Goal: Task Accomplishment & Management: Manage account settings

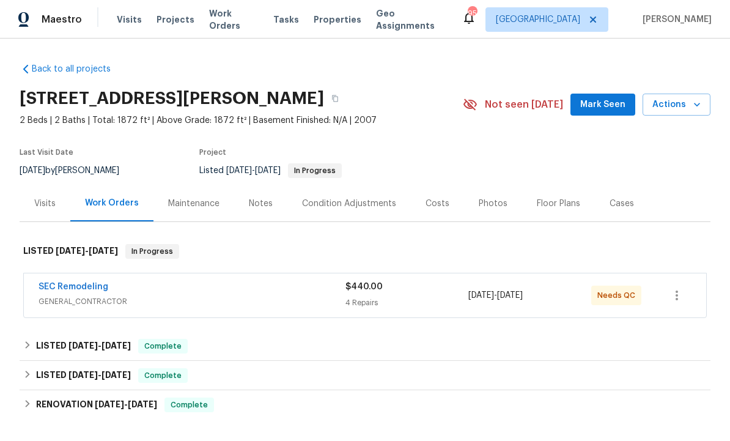
click at [81, 290] on link "SEC Remodeling" at bounding box center [74, 286] width 70 height 9
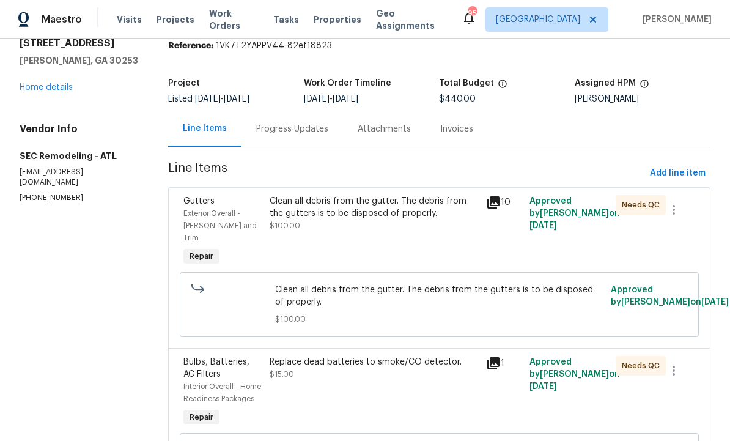
scroll to position [46, 0]
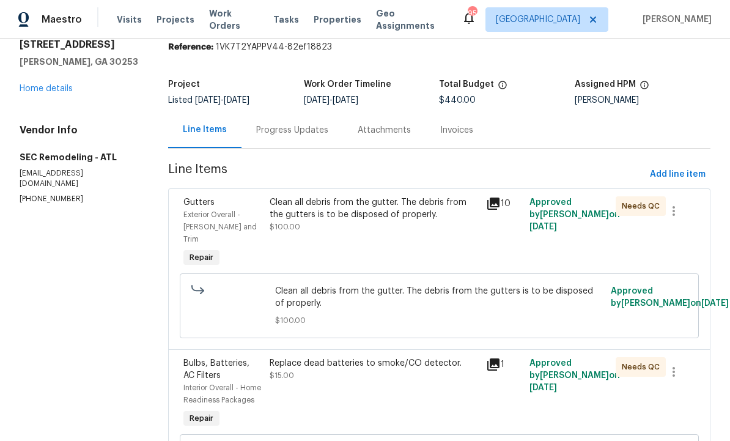
click at [298, 130] on div "Progress Updates" at bounding box center [292, 130] width 72 height 12
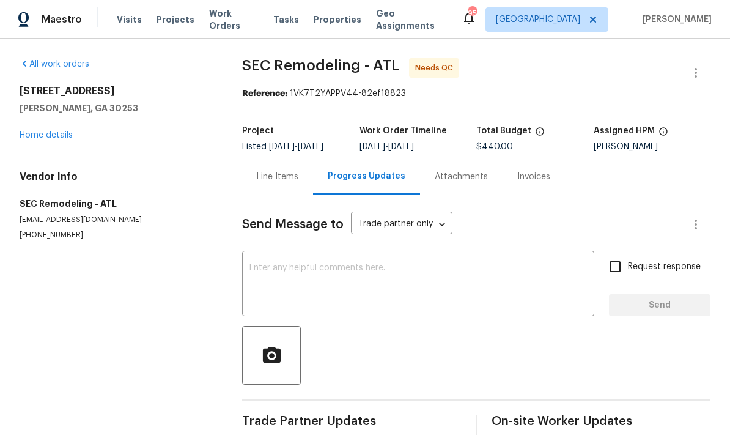
click at [381, 272] on textarea at bounding box center [418, 285] width 338 height 43
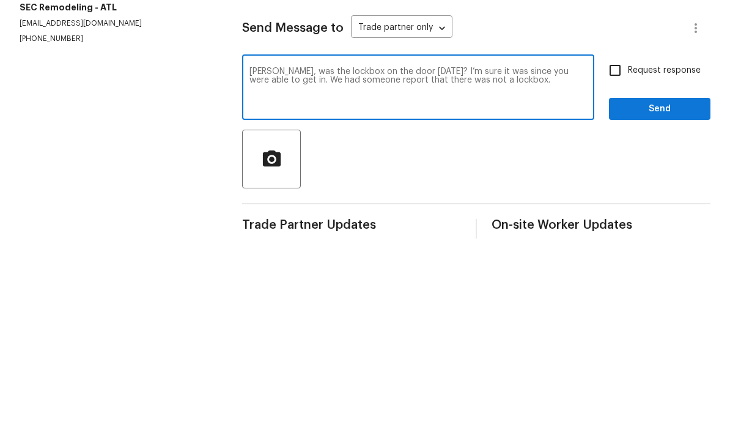
type textarea "Chris, was the lockbox on the door yesterday? I’m sure it was since you were ab…"
click at [616, 254] on input "Request response" at bounding box center [615, 267] width 26 height 26
checkbox input "true"
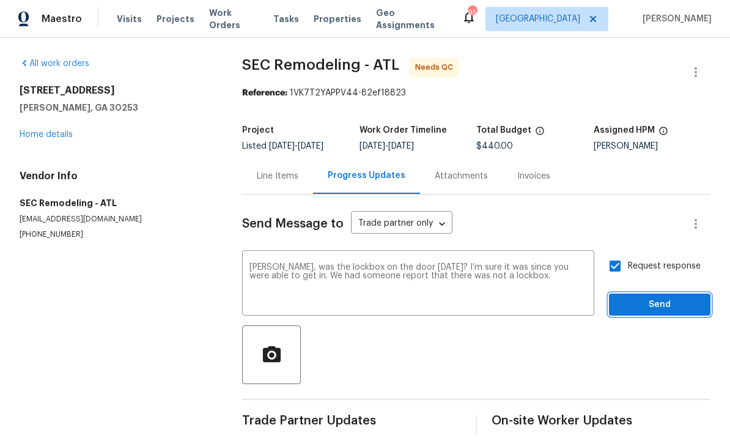
click at [643, 298] on span "Send" at bounding box center [660, 305] width 82 height 15
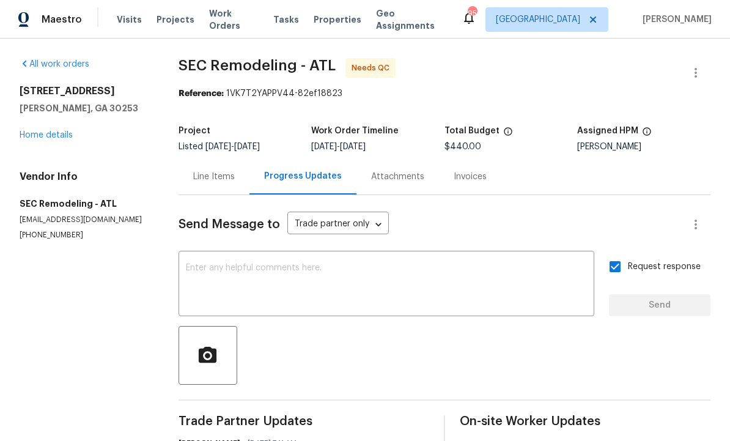
scroll to position [0, 0]
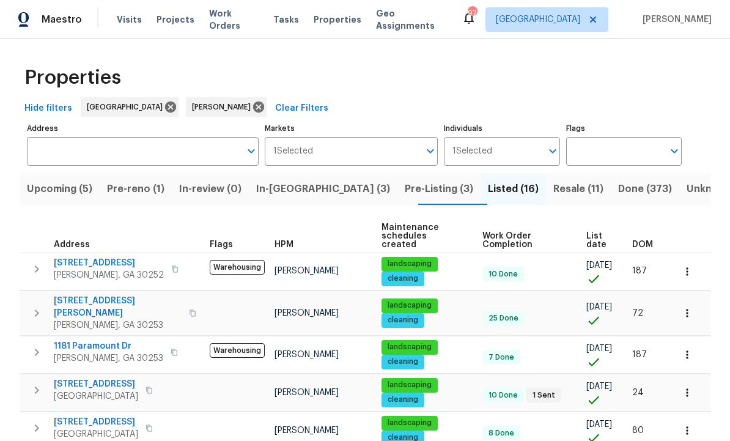
click at [546, 198] on button "Resale (11)" at bounding box center [578, 189] width 65 height 32
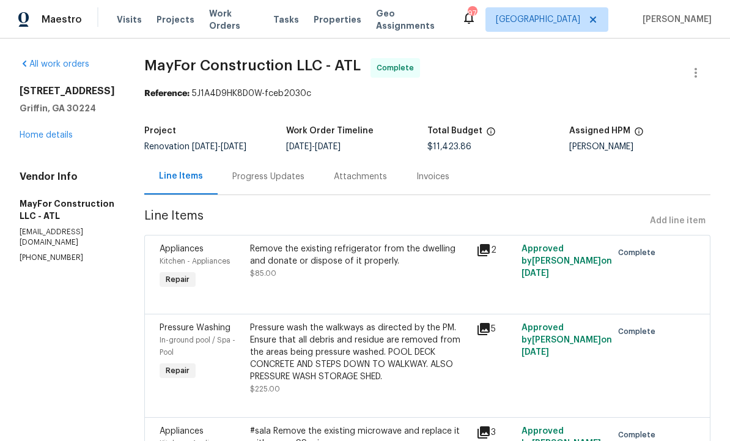
click at [119, 21] on span "Visits" at bounding box center [129, 19] width 25 height 12
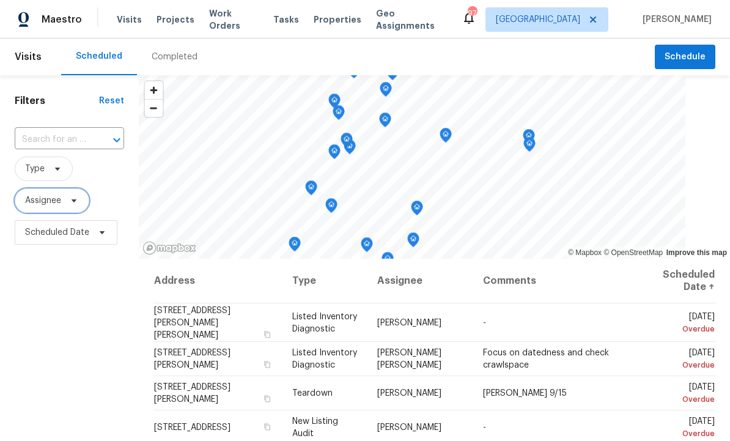
click at [56, 198] on span "Assignee" at bounding box center [43, 200] width 36 height 12
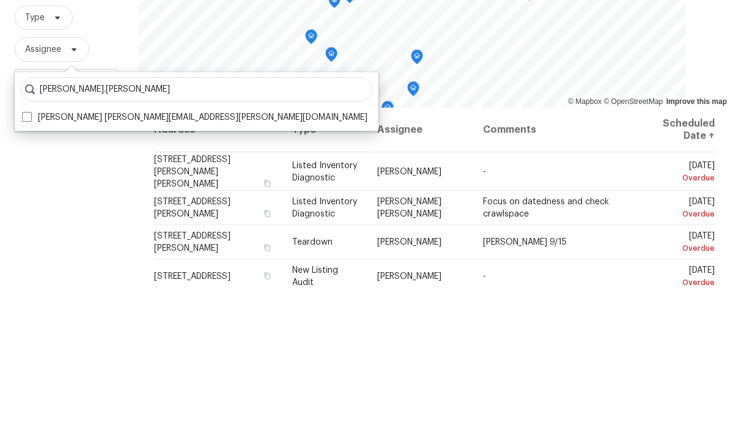
type input "Wesley.brooks"
click at [88, 262] on label "Wesley Brooks wesley.brooks@opendoor.com" at bounding box center [194, 268] width 345 height 12
click at [30, 262] on input "Wesley Brooks wesley.brooks@opendoor.com" at bounding box center [26, 266] width 8 height 8
checkbox input "true"
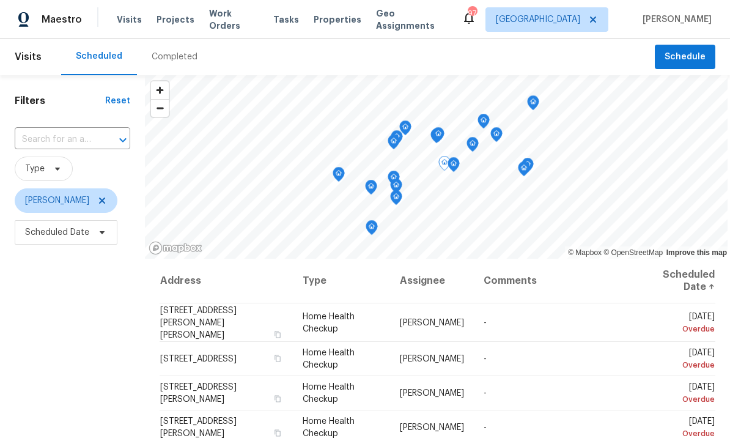
click at [0, 0] on icon at bounding box center [0, 0] width 0 height 0
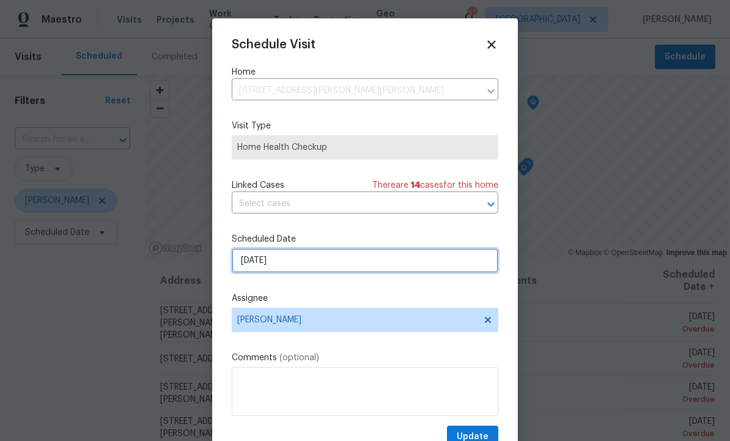
click at [301, 264] on input "9/11/2025" at bounding box center [365, 260] width 267 height 24
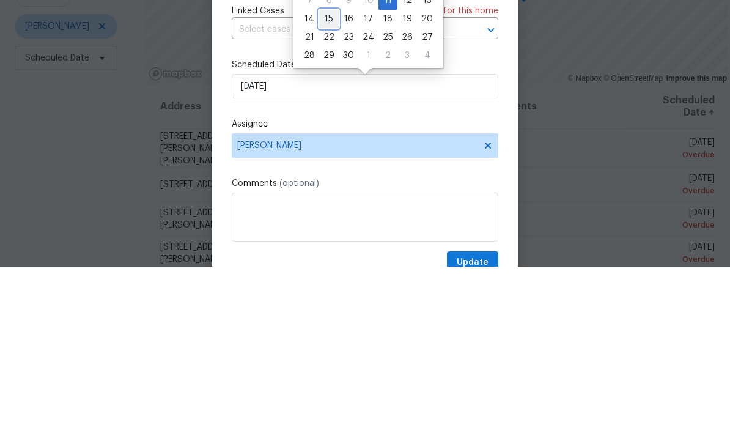
click at [323, 185] on div "15" at bounding box center [329, 193] width 20 height 17
type input "9/15/2025"
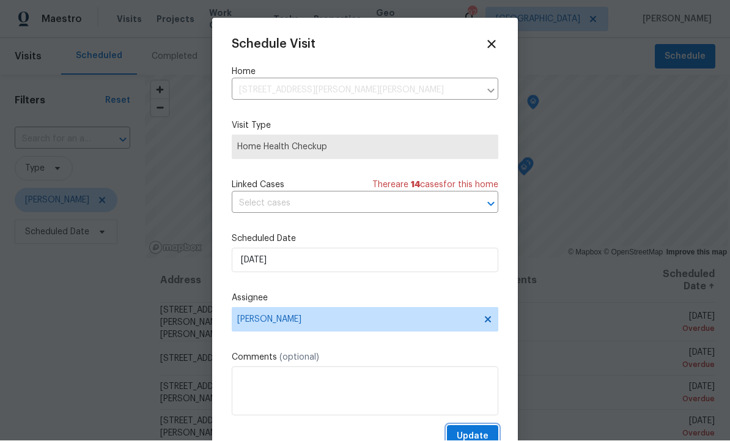
click at [474, 431] on button "Update" at bounding box center [472, 437] width 51 height 23
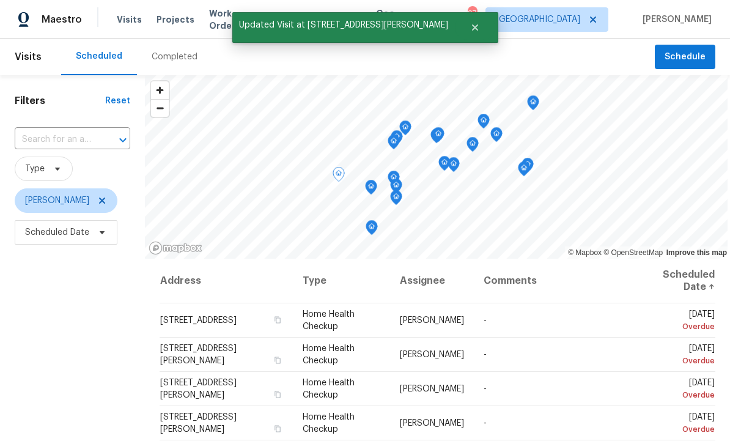
click at [0, 0] on icon at bounding box center [0, 0] width 0 height 0
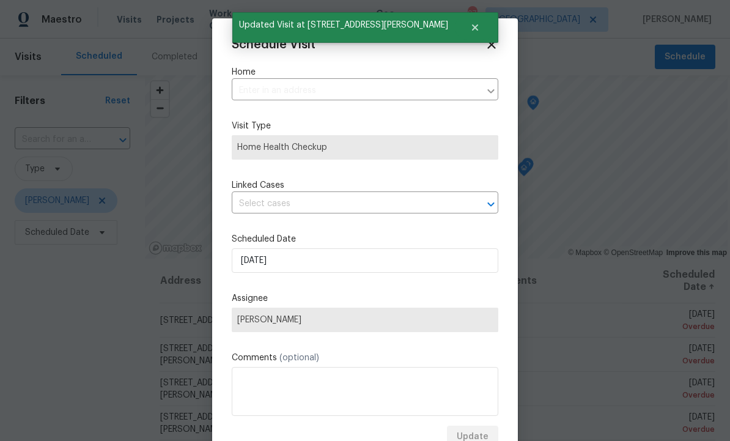
type input "10924 Hondal Ct, Hampton, GA 30228"
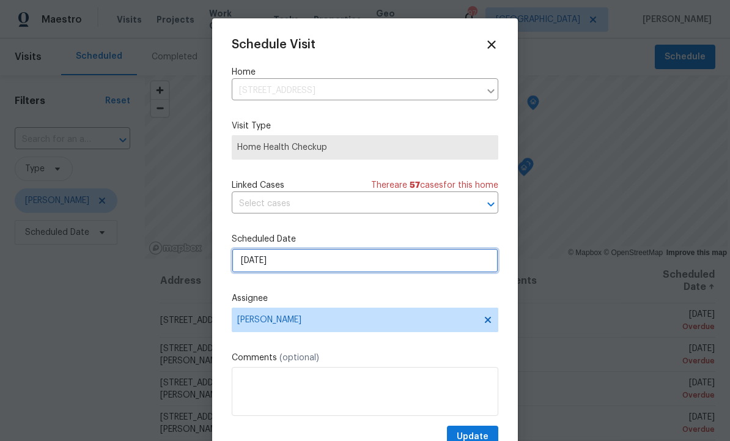
click at [281, 261] on input "9/12/2025" at bounding box center [365, 260] width 267 height 24
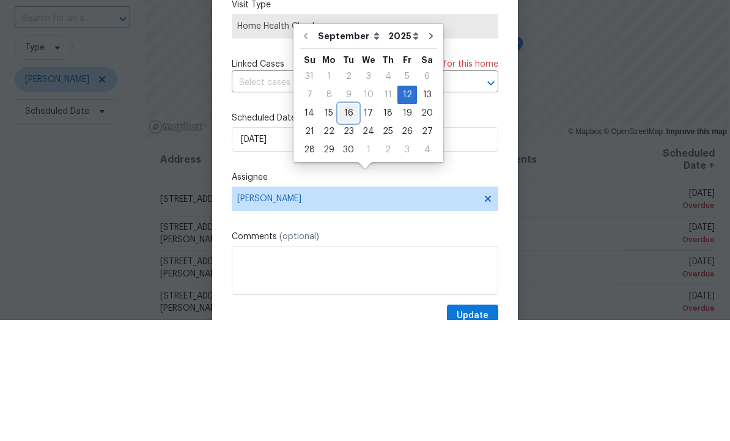
click at [341, 226] on div "16" at bounding box center [349, 234] width 20 height 17
type input "9/16/2025"
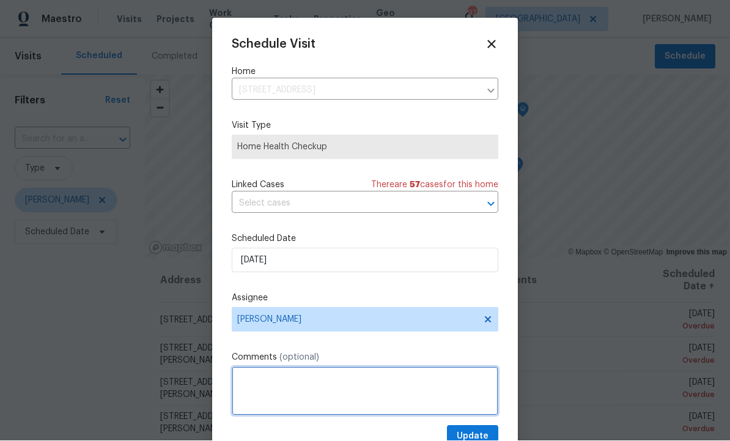
click at [480, 416] on textarea at bounding box center [365, 391] width 267 height 49
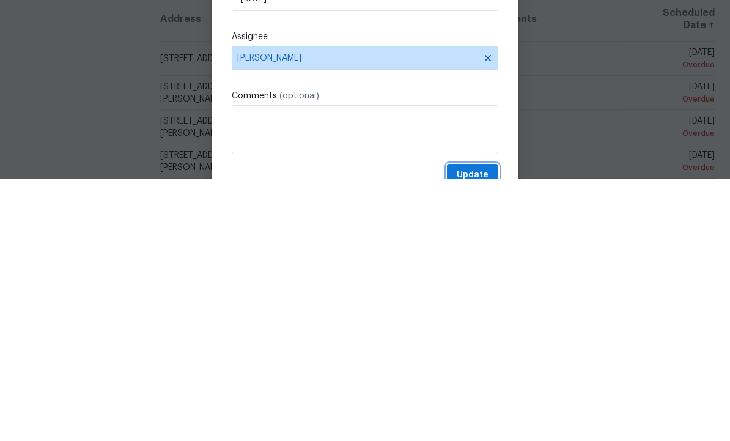
click at [469, 426] on button "Update" at bounding box center [472, 437] width 51 height 23
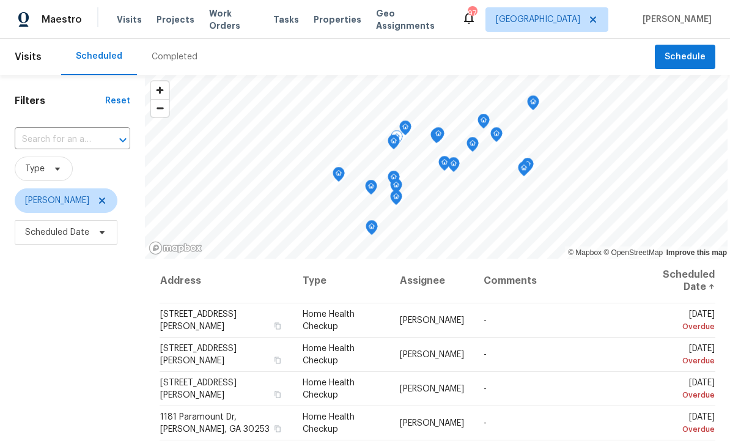
click at [0, 0] on div at bounding box center [0, 0] width 0 height 0
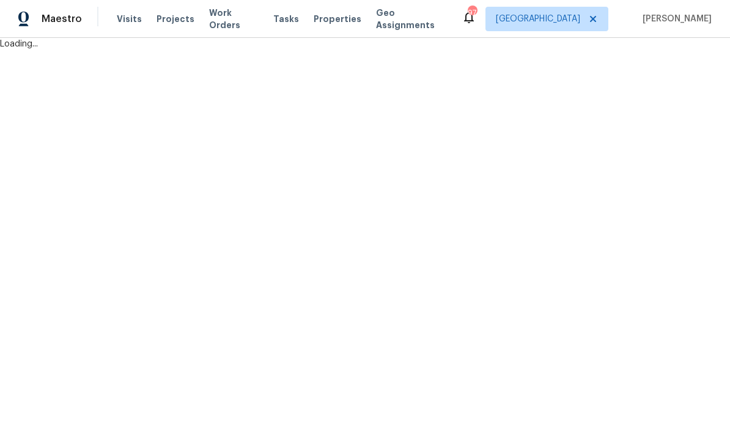
scroll to position [1, 0]
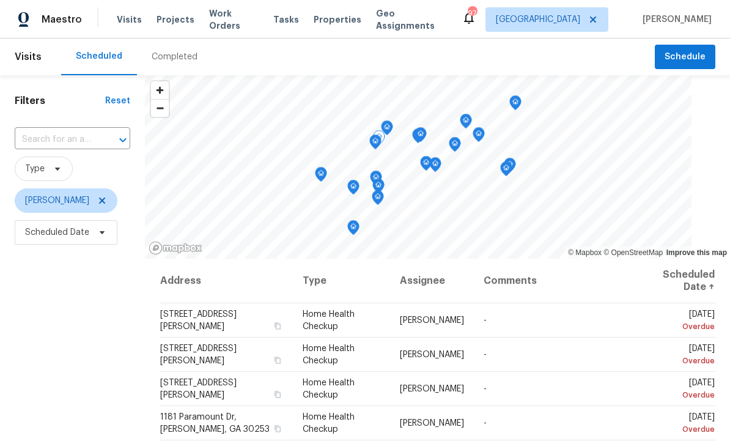
click at [0, 0] on icon at bounding box center [0, 0] width 0 height 0
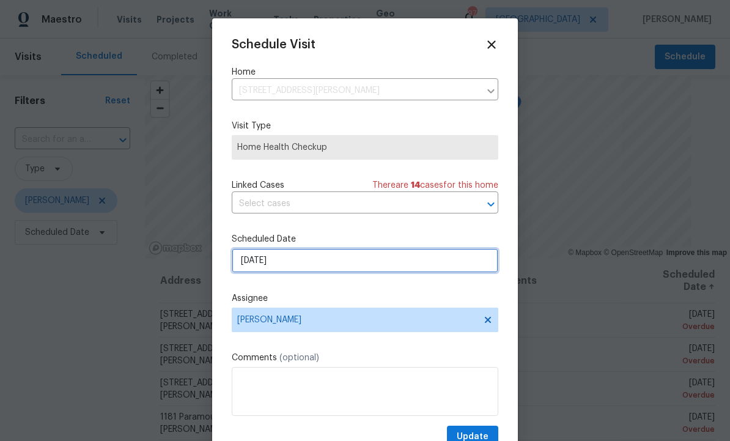
click at [345, 267] on input "9/12/2025" at bounding box center [365, 260] width 267 height 24
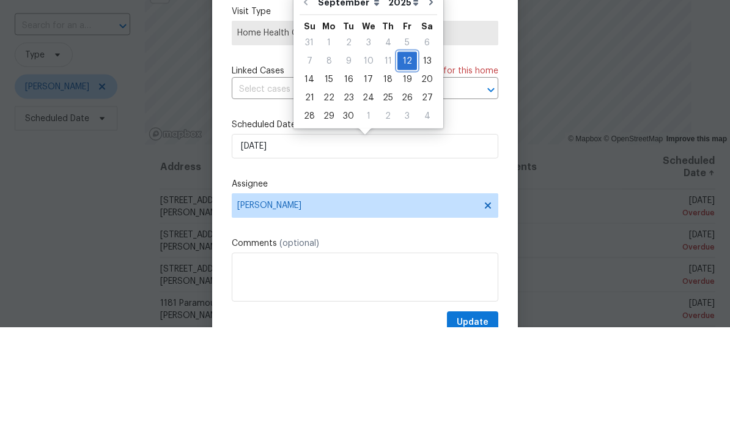
click at [401, 166] on div "12" at bounding box center [407, 174] width 20 height 17
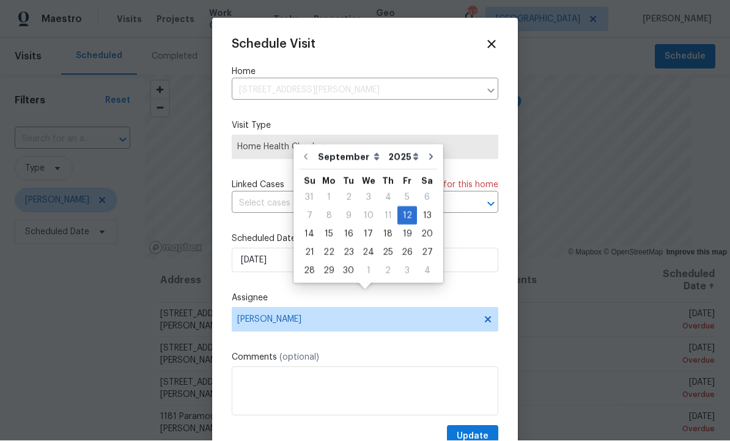
click at [487, 39] on icon at bounding box center [491, 44] width 13 height 13
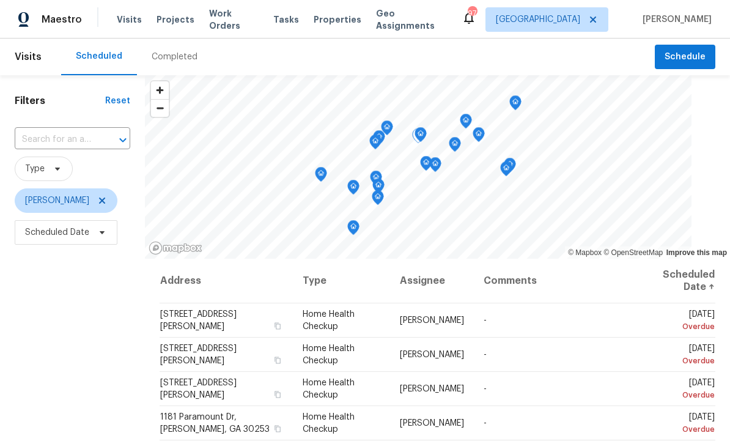
click at [0, 0] on icon at bounding box center [0, 0] width 0 height 0
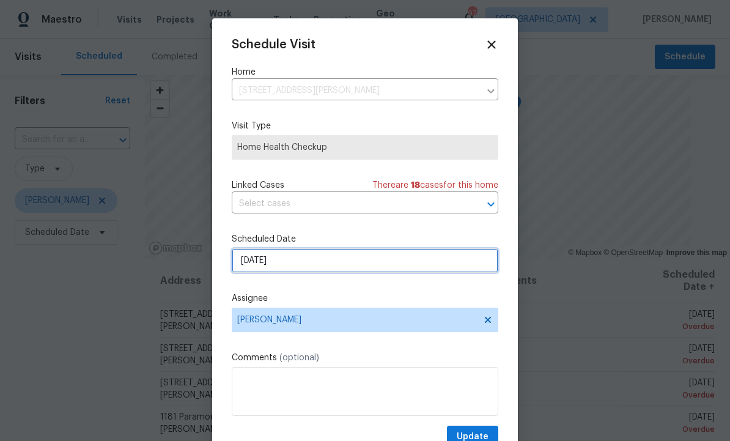
click at [369, 271] on input "9/12/2025" at bounding box center [365, 260] width 267 height 24
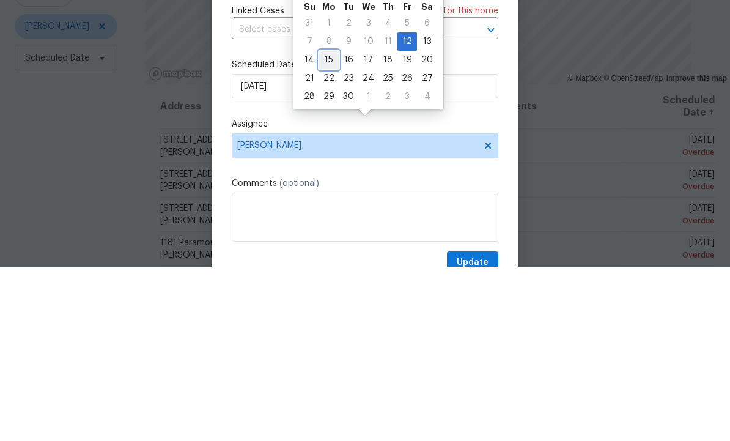
click at [329, 226] on div "15" at bounding box center [329, 234] width 20 height 17
type input "9/15/2025"
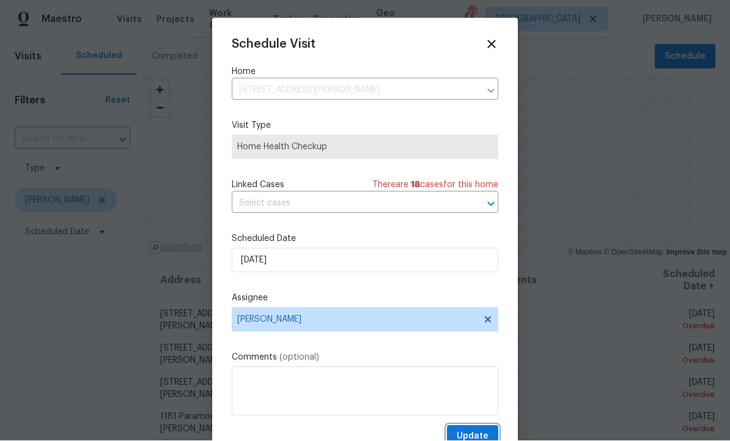
click at [472, 430] on button "Update" at bounding box center [472, 437] width 51 height 23
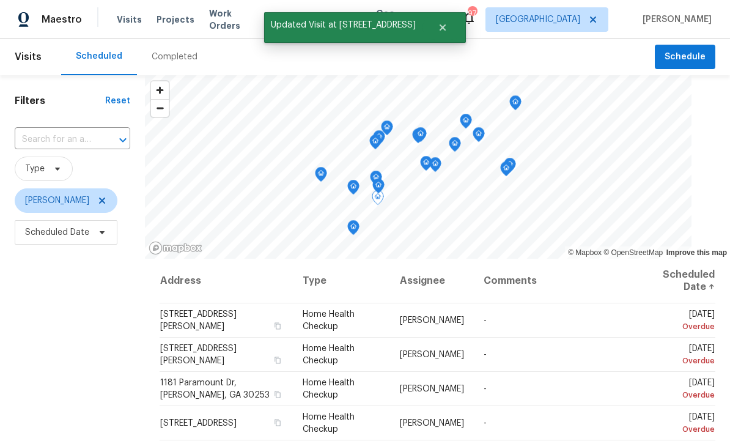
click at [0, 0] on icon at bounding box center [0, 0] width 0 height 0
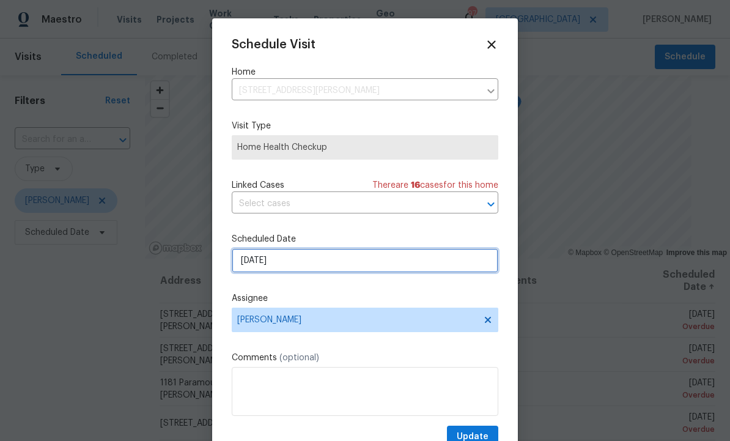
click at [311, 264] on input "9/12/2025" at bounding box center [365, 260] width 267 height 24
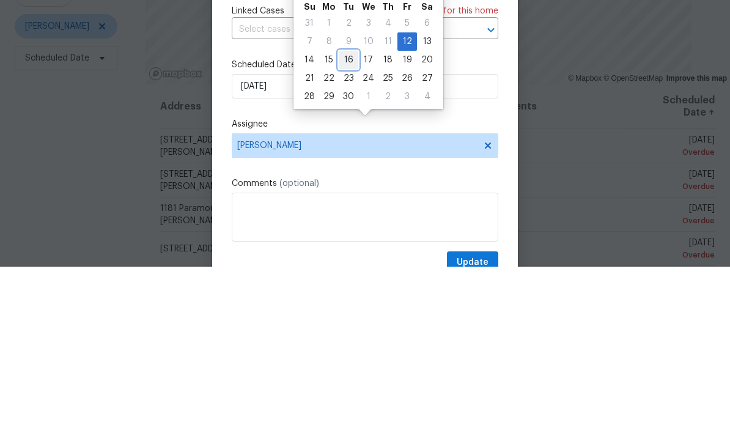
click at [347, 226] on div "16" at bounding box center [349, 234] width 20 height 17
type input "9/16/2025"
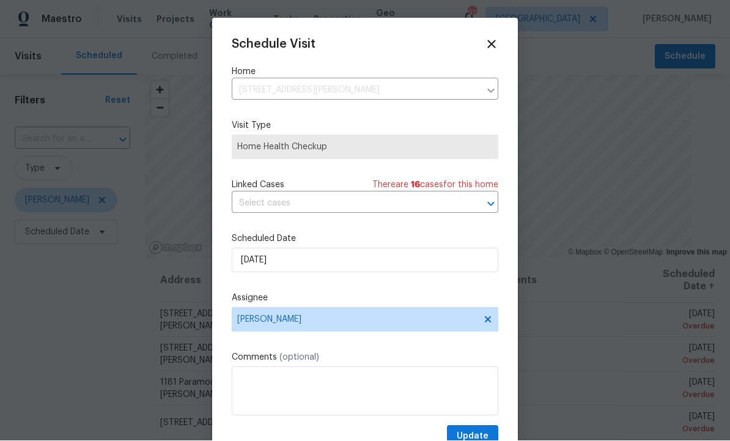
click at [480, 426] on div "Schedule Visit Home 7644 Watson Cir, Locust Grove, GA 30248 ​ Visit Type Home H…" at bounding box center [365, 243] width 267 height 410
click at [475, 425] on div "Schedule Visit Home 7644 Watson Cir, Locust Grove, GA 30248 ​ Visit Type Home H…" at bounding box center [365, 243] width 267 height 410
click at [479, 430] on button "Update" at bounding box center [472, 437] width 51 height 23
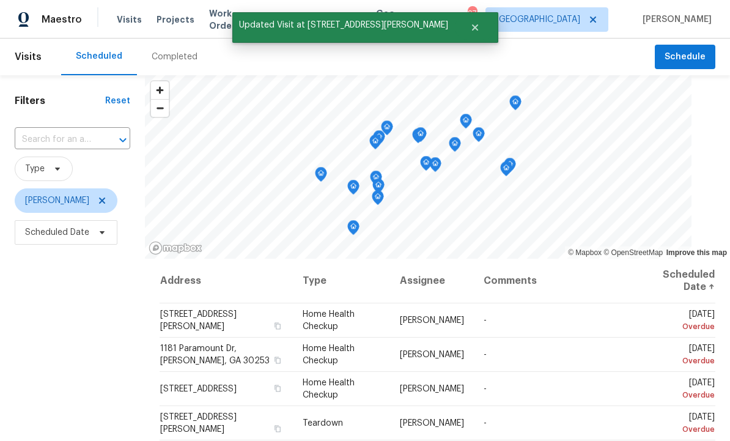
scroll to position [31, 0]
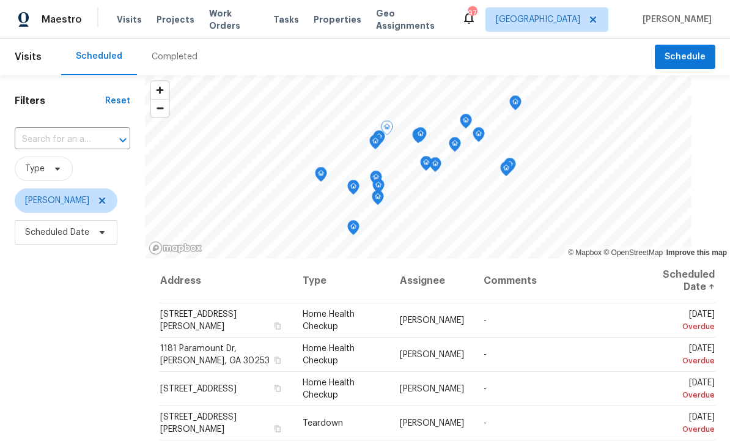
click at [0, 0] on icon at bounding box center [0, 0] width 0 height 0
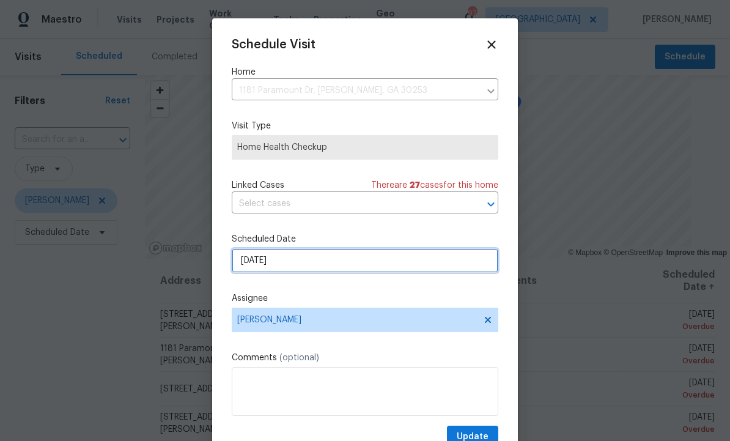
click at [316, 258] on input "9/12/2025" at bounding box center [365, 260] width 267 height 24
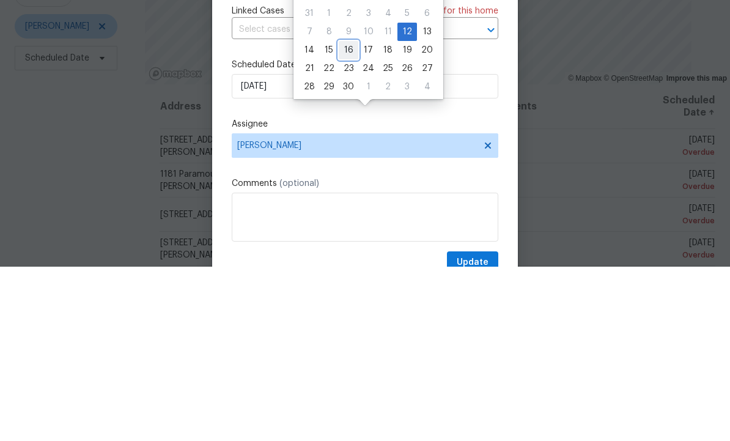
click at [347, 216] on div "16" at bounding box center [349, 224] width 20 height 17
type input "9/16/2025"
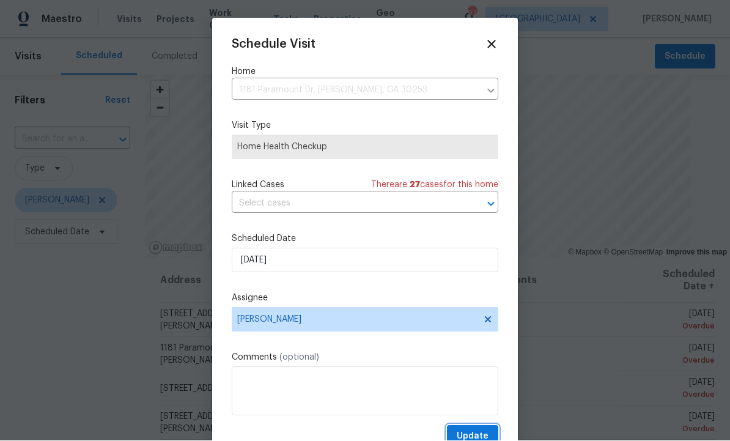
click at [479, 431] on button "Update" at bounding box center [472, 437] width 51 height 23
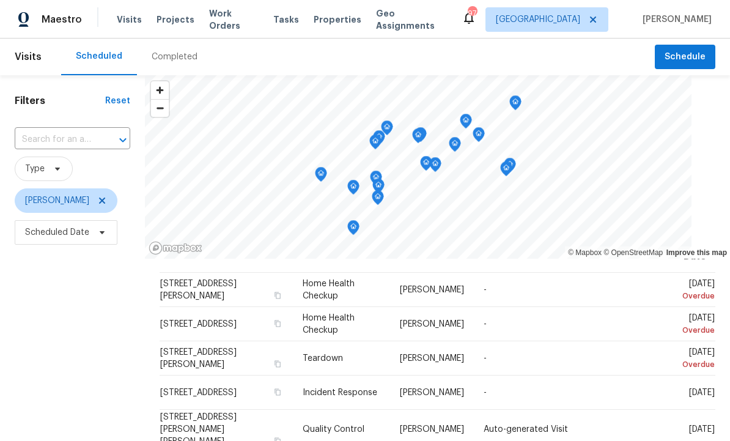
scroll to position [31, 0]
click at [0, 0] on icon at bounding box center [0, 0] width 0 height 0
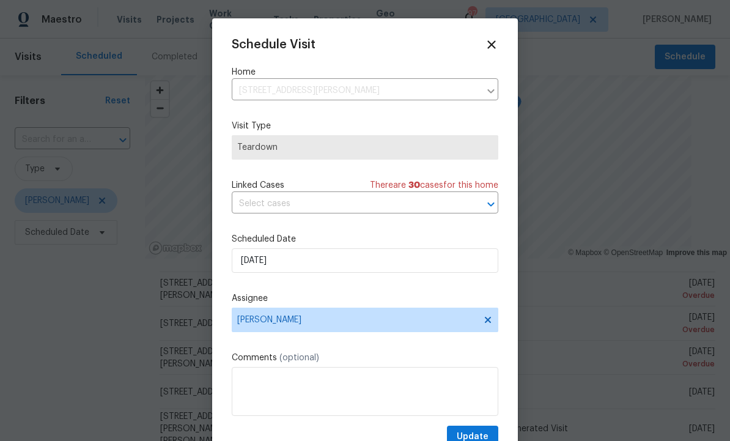
click at [490, 40] on icon at bounding box center [491, 44] width 13 height 13
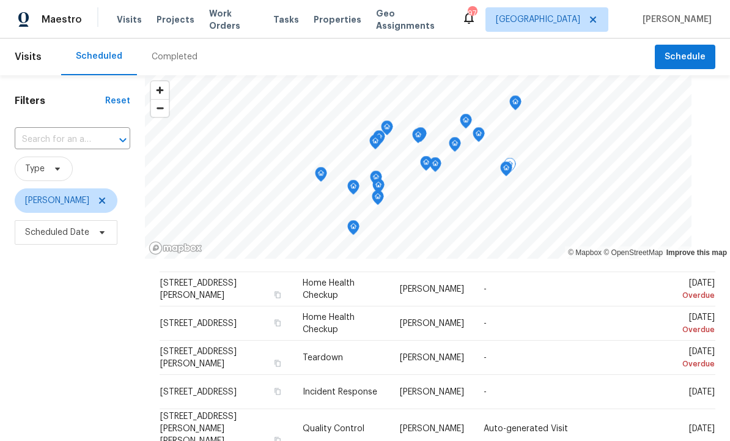
click at [228, 351] on span "[STREET_ADDRESS][PERSON_NAME]" at bounding box center [198, 357] width 76 height 21
